Goal: Transaction & Acquisition: Purchase product/service

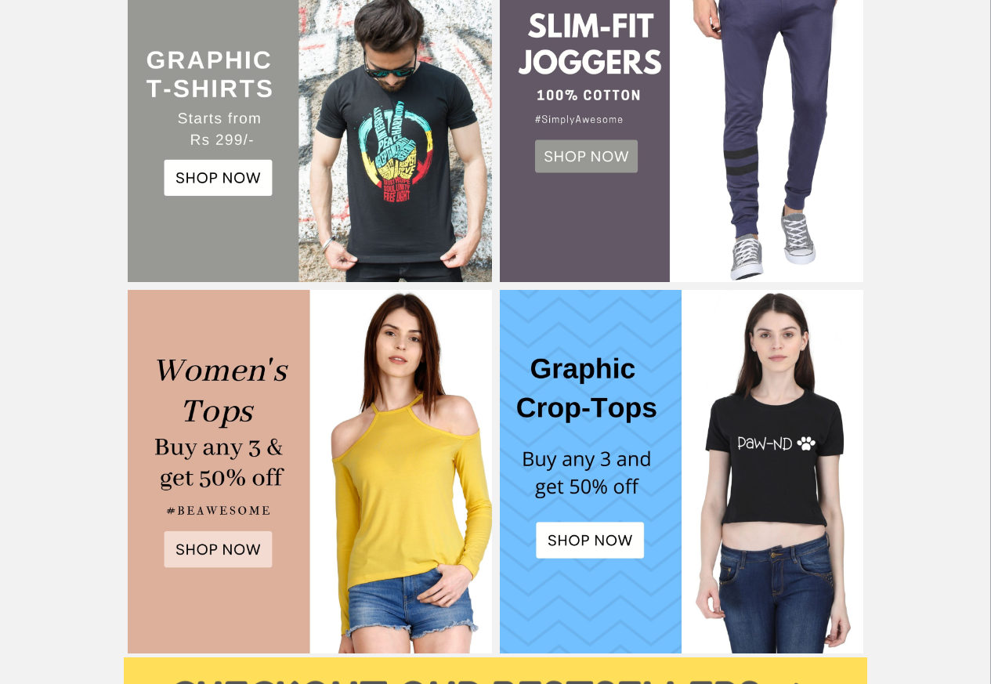
scroll to position [338, 0]
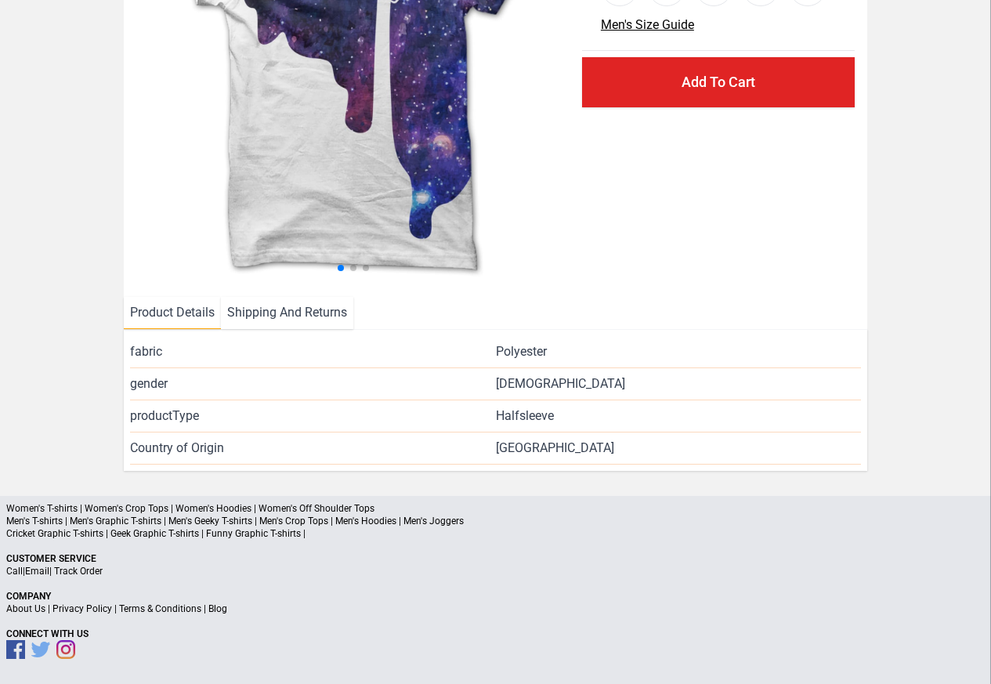
scroll to position [228, 0]
